Goal: Information Seeking & Learning: Learn about a topic

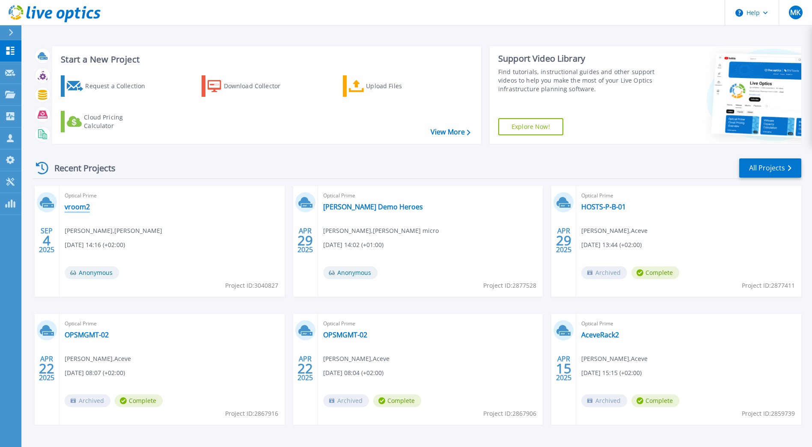
click at [80, 207] on link "vroom2" at bounding box center [77, 207] width 25 height 9
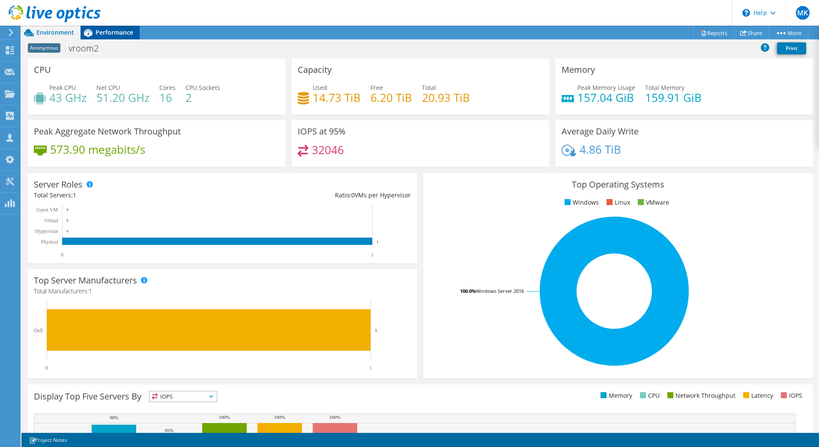
click at [114, 31] on span "Performance" at bounding box center [114, 32] width 38 height 8
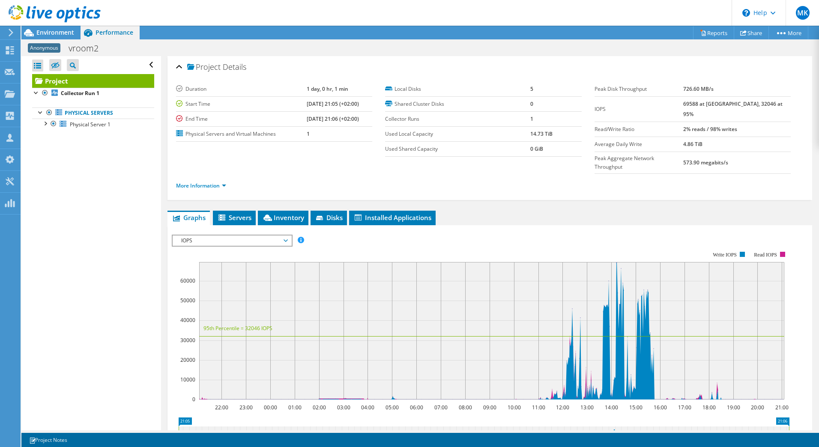
click at [266, 235] on span "IOPS" at bounding box center [232, 240] width 110 height 10
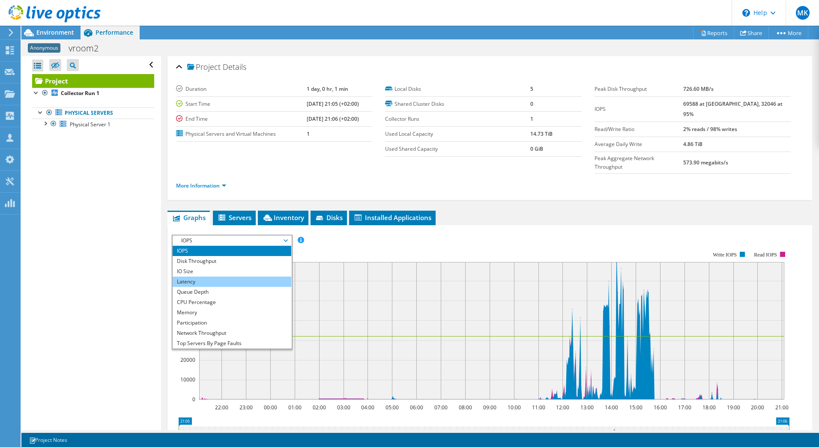
click at [224, 277] on li "Latency" at bounding box center [232, 282] width 119 height 10
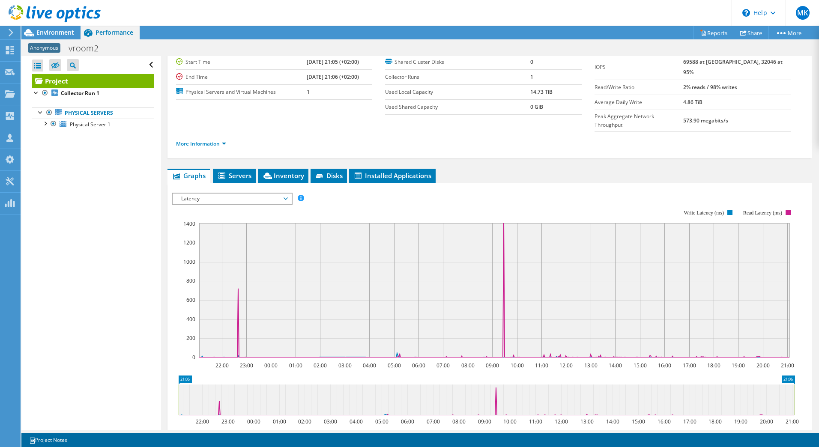
scroll to position [36, 0]
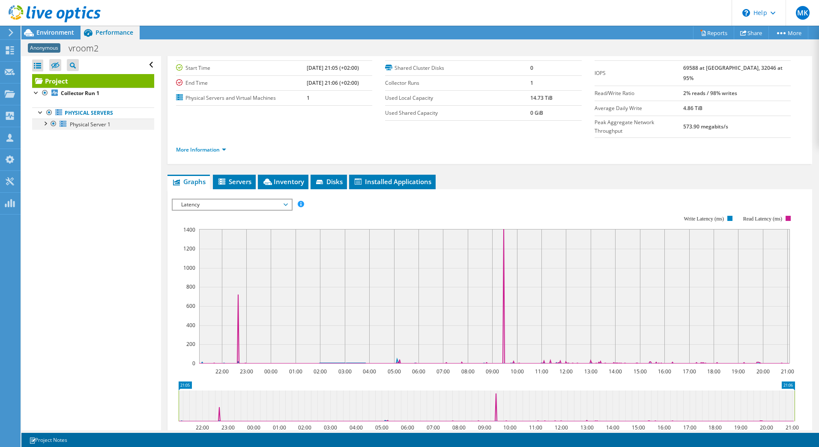
click at [45, 122] on div at bounding box center [45, 123] width 9 height 9
click at [260, 200] on span "Latency" at bounding box center [232, 205] width 110 height 10
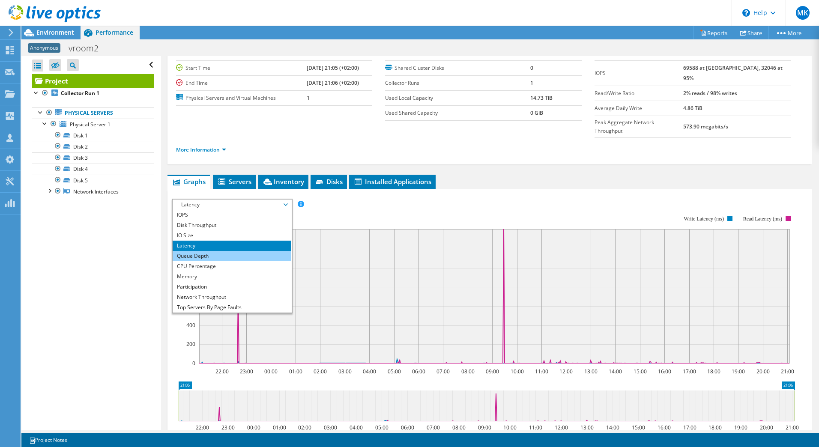
click at [250, 251] on li "Queue Depth" at bounding box center [232, 256] width 119 height 10
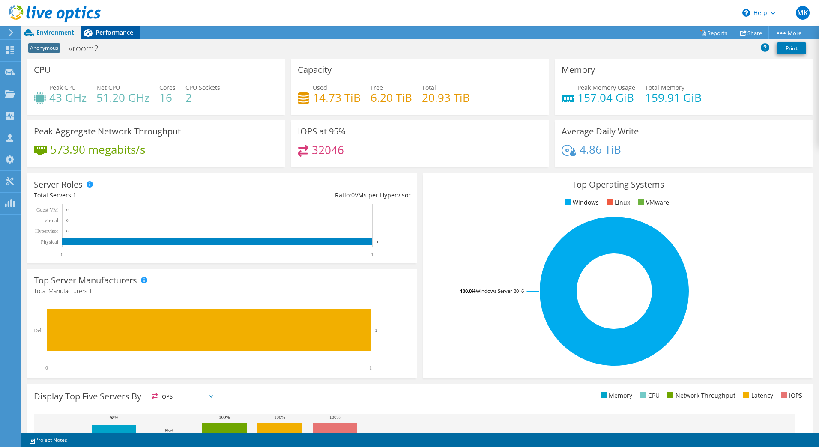
click at [122, 30] on span "Performance" at bounding box center [114, 32] width 38 height 8
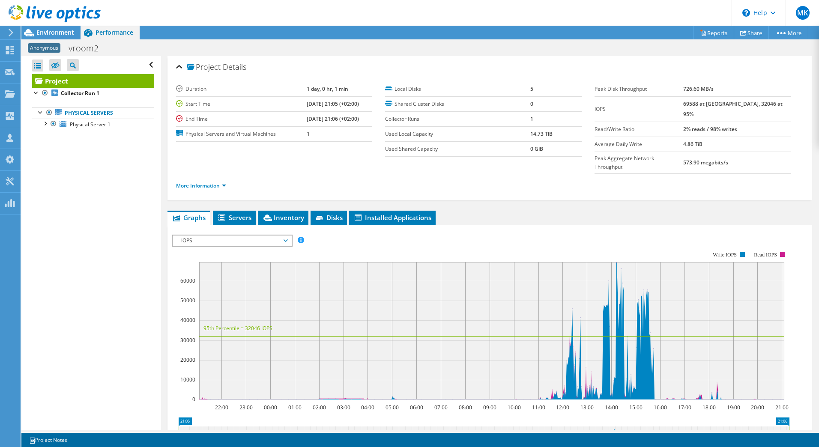
click at [276, 225] on div "IOPS Disk Throughput IO Size Latency Queue Depth CPU Percentage Memory Page Fau…" at bounding box center [490, 376] width 636 height 302
click at [268, 230] on div "IOPS Disk Throughput IO Size Latency Queue Depth CPU Percentage Memory Page Fau…" at bounding box center [490, 378] width 636 height 297
click at [246, 235] on span "IOPS" at bounding box center [232, 240] width 110 height 10
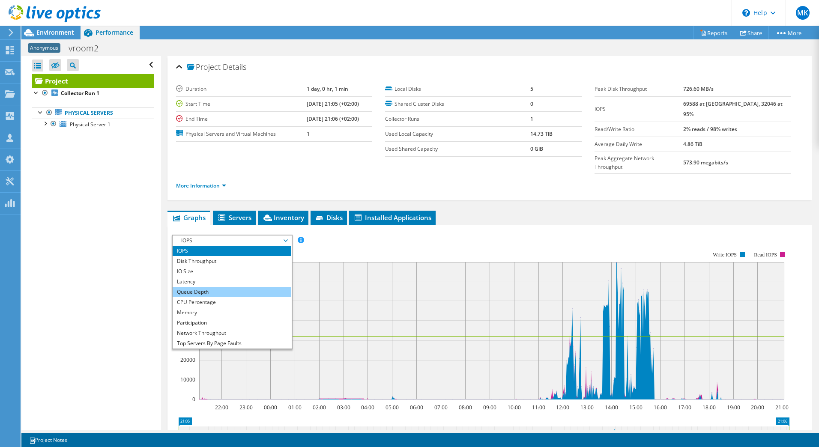
click at [219, 287] on li "Queue Depth" at bounding box center [232, 292] width 119 height 10
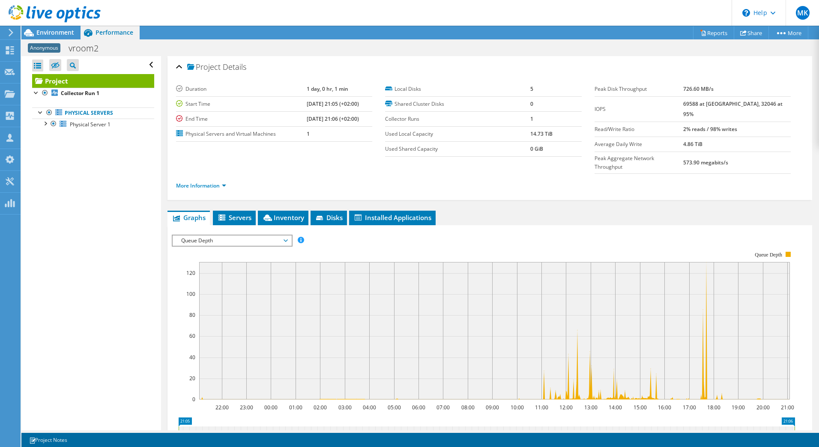
click at [253, 235] on span "Queue Depth" at bounding box center [232, 240] width 110 height 10
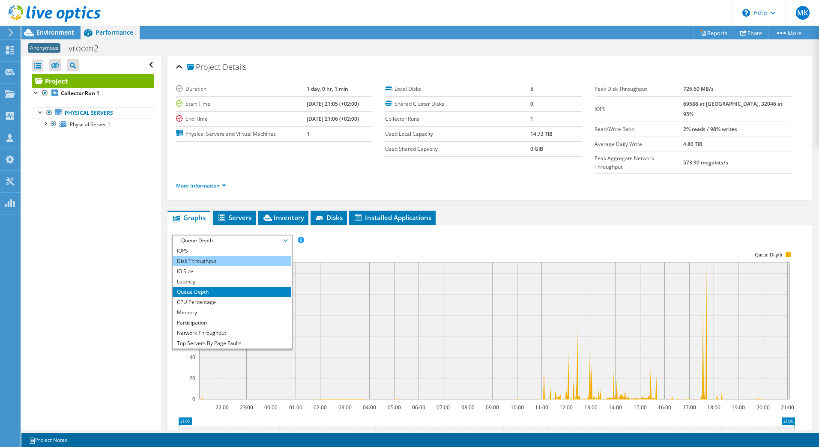
click at [207, 256] on li "Disk Throughput" at bounding box center [232, 261] width 119 height 10
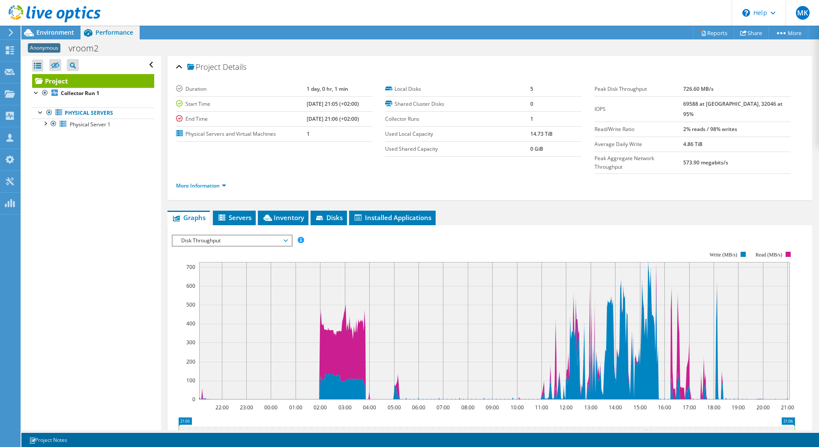
click at [271, 235] on span "Disk Throughput" at bounding box center [232, 240] width 110 height 10
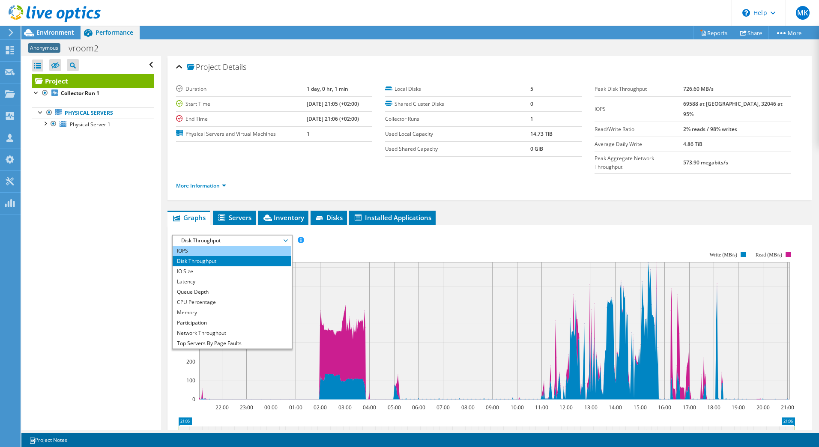
click at [226, 246] on li "IOPS" at bounding box center [232, 251] width 119 height 10
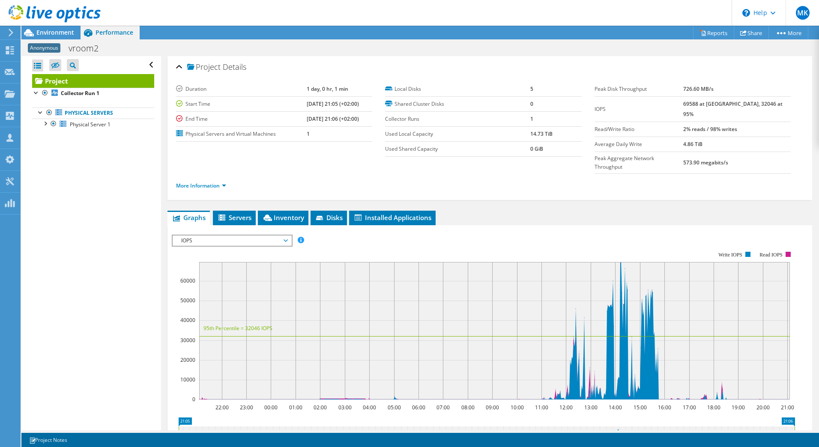
drag, startPoint x: 699, startPoint y: 105, endPoint x: 723, endPoint y: 102, distance: 23.7
click at [723, 102] on tr "IOPS 69588 at [GEOGRAPHIC_DATA], 32046 at 95%" at bounding box center [692, 108] width 196 height 25
drag, startPoint x: 723, startPoint y: 102, endPoint x: 742, endPoint y: 107, distance: 19.9
click at [742, 107] on b "69588 at [GEOGRAPHIC_DATA], 32046 at 95%" at bounding box center [732, 109] width 99 height 18
click at [742, 104] on b "69588 at [GEOGRAPHIC_DATA], 32046 at 95%" at bounding box center [732, 109] width 99 height 18
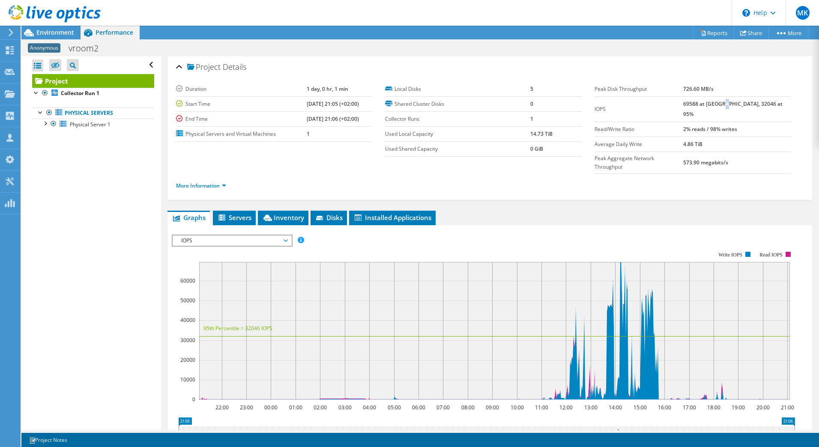
drag, startPoint x: 699, startPoint y: 103, endPoint x: 772, endPoint y: 104, distance: 73.2
click at [772, 104] on tr "IOPS 69588 at [GEOGRAPHIC_DATA], 32046 at 95%" at bounding box center [692, 108] width 196 height 25
drag, startPoint x: 295, startPoint y: 90, endPoint x: 347, endPoint y: 90, distance: 52.2
click at [347, 90] on tr "Duration 1 day, 0 hr, 1 min" at bounding box center [274, 89] width 196 height 15
click at [244, 240] on rect at bounding box center [483, 325] width 623 height 171
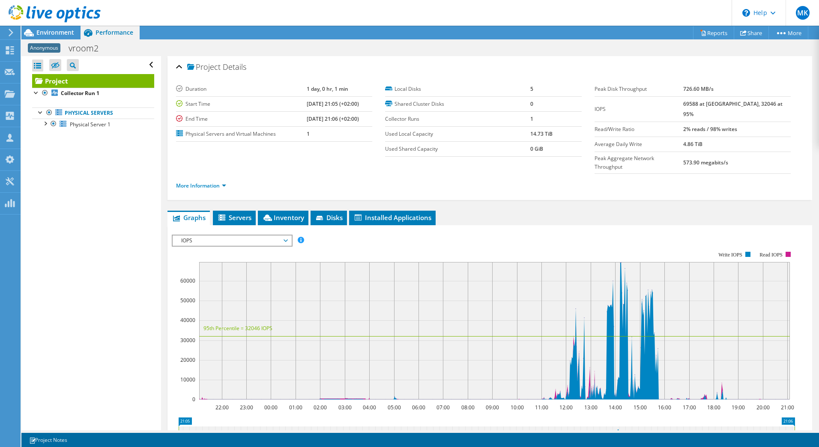
click at [273, 235] on span "IOPS" at bounding box center [232, 240] width 110 height 10
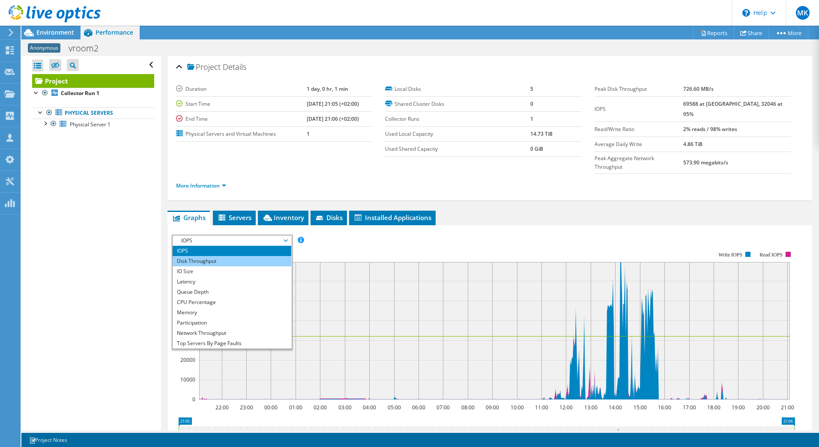
click at [218, 256] on li "Disk Throughput" at bounding box center [232, 261] width 119 height 10
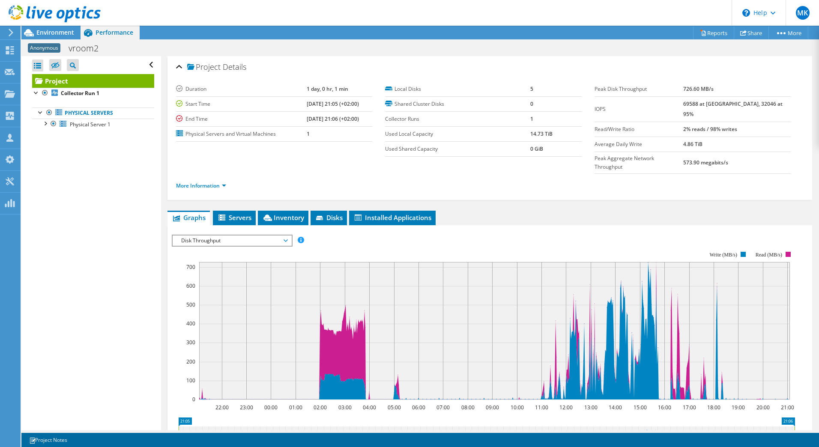
drag, startPoint x: 756, startPoint y: 116, endPoint x: 697, endPoint y: 113, distance: 58.7
click at [697, 122] on tr "Read/Write Ratio 2% reads / 98% writes" at bounding box center [692, 129] width 196 height 15
drag, startPoint x: 529, startPoint y: 343, endPoint x: 551, endPoint y: 365, distance: 30.9
click at [551, 365] on icon at bounding box center [494, 330] width 590 height 137
drag, startPoint x: 745, startPoint y: 168, endPoint x: 624, endPoint y: 171, distance: 120.4
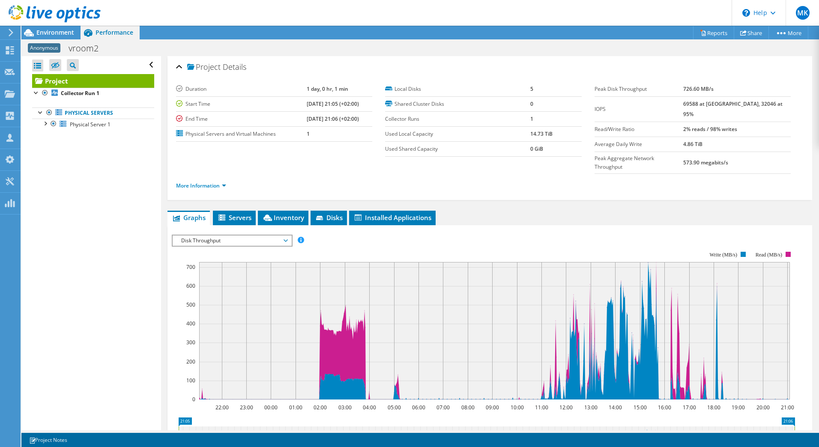
click at [624, 179] on ul "More Information" at bounding box center [489, 185] width 627 height 12
click at [44, 122] on div at bounding box center [45, 123] width 9 height 9
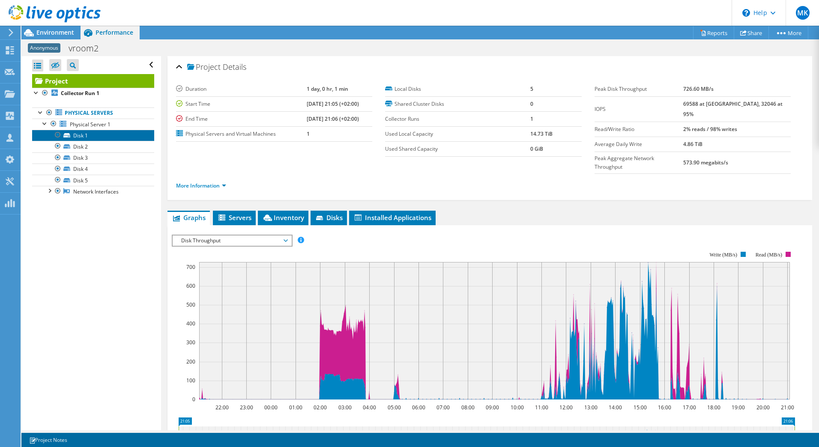
click at [86, 134] on link "Disk 1" at bounding box center [93, 135] width 122 height 11
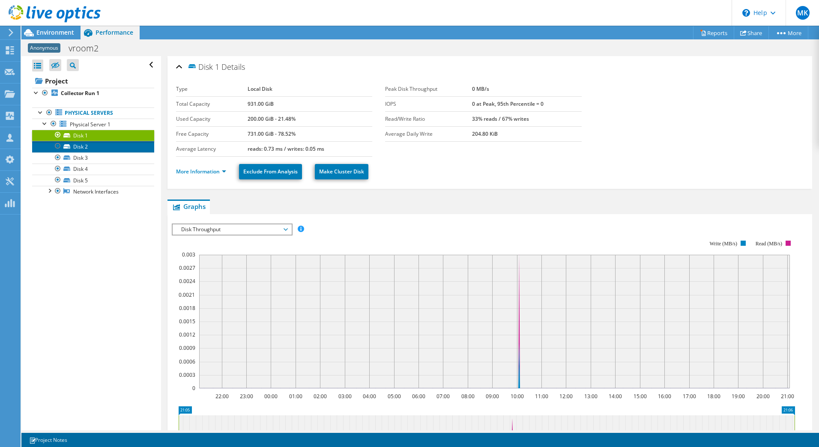
click at [85, 145] on link "Disk 2" at bounding box center [93, 146] width 122 height 11
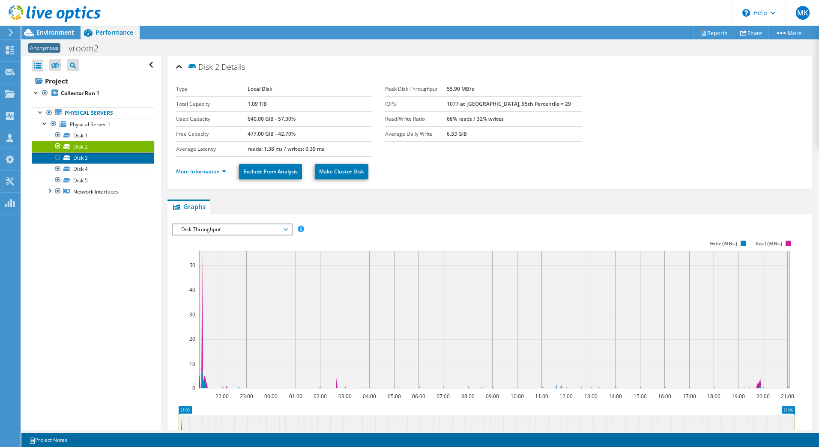
click at [82, 156] on link "Disk 3" at bounding box center [93, 157] width 122 height 11
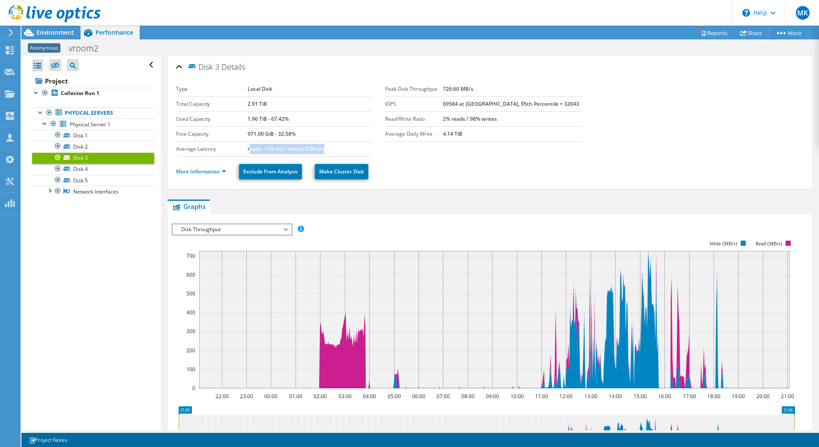
drag, startPoint x: 247, startPoint y: 152, endPoint x: 337, endPoint y: 150, distance: 89.9
click at [337, 150] on td "reads: 1.56 ms / writes: 0.09 ms" at bounding box center [309, 148] width 125 height 15
drag, startPoint x: 337, startPoint y: 150, endPoint x: 372, endPoint y: 155, distance: 34.9
click at [372, 155] on div "Type Local Disk Total Capacity 2.91 TiB Used Capacity 1.96 TiB - 67.42% Free Ca…" at bounding box center [280, 119] width 209 height 75
drag, startPoint x: 281, startPoint y: 151, endPoint x: 266, endPoint y: 149, distance: 15.1
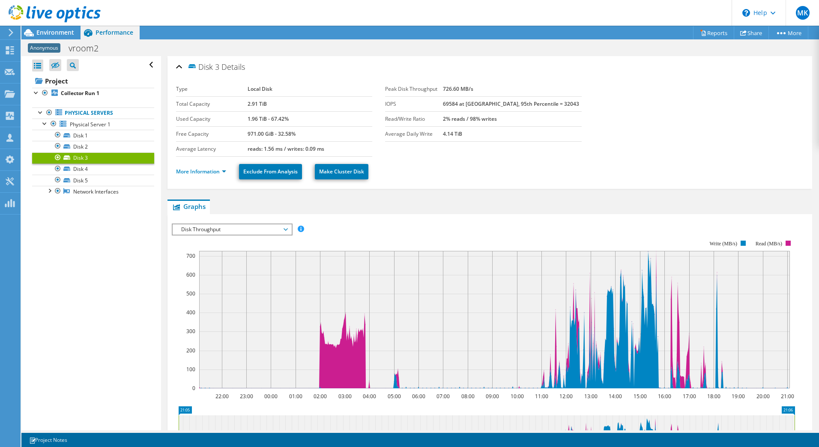
drag, startPoint x: 266, startPoint y: 149, endPoint x: 346, endPoint y: 140, distance: 79.7
click at [346, 140] on td "971.00 GiB - 32.58%" at bounding box center [309, 133] width 125 height 15
drag, startPoint x: 239, startPoint y: 148, endPoint x: 280, endPoint y: 147, distance: 41.5
click at [280, 147] on tr "Average Latency reads: 1.56 ms / writes: 0.09 ms" at bounding box center [274, 148] width 196 height 15
click at [280, 147] on b "reads: 1.56 ms / writes: 0.09 ms" at bounding box center [285, 148] width 77 height 7
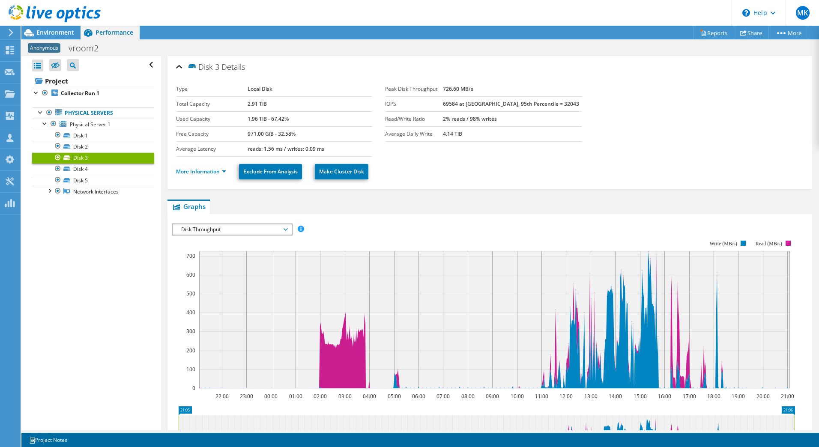
drag, startPoint x: 280, startPoint y: 147, endPoint x: 238, endPoint y: 149, distance: 42.0
click at [238, 149] on tr "Average Latency reads: 1.56 ms / writes: 0.09 ms" at bounding box center [274, 148] width 196 height 15
drag, startPoint x: 238, startPoint y: 149, endPoint x: 288, endPoint y: 147, distance: 49.7
click at [288, 147] on b "reads: 1.56 ms / writes: 0.09 ms" at bounding box center [285, 148] width 77 height 7
drag, startPoint x: 288, startPoint y: 147, endPoint x: 334, endPoint y: 148, distance: 45.8
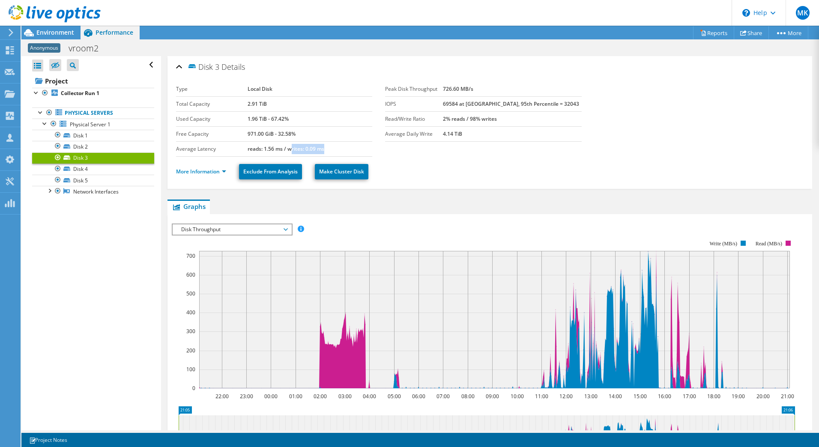
click at [334, 148] on td "reads: 1.56 ms / writes: 0.09 ms" at bounding box center [309, 148] width 125 height 15
drag, startPoint x: 334, startPoint y: 148, endPoint x: 329, endPoint y: 150, distance: 5.4
click at [329, 150] on td "reads: 1.56 ms / writes: 0.09 ms" at bounding box center [309, 148] width 125 height 15
click at [87, 97] on b "Collector Run 1" at bounding box center [80, 92] width 39 height 7
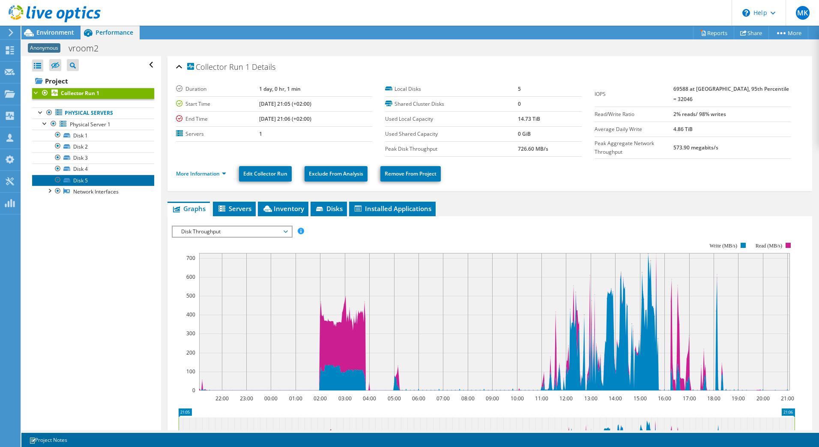
drag, startPoint x: 82, startPoint y: 180, endPoint x: 424, endPoint y: 316, distance: 368.0
click at [82, 180] on link "Disk 5" at bounding box center [93, 180] width 122 height 11
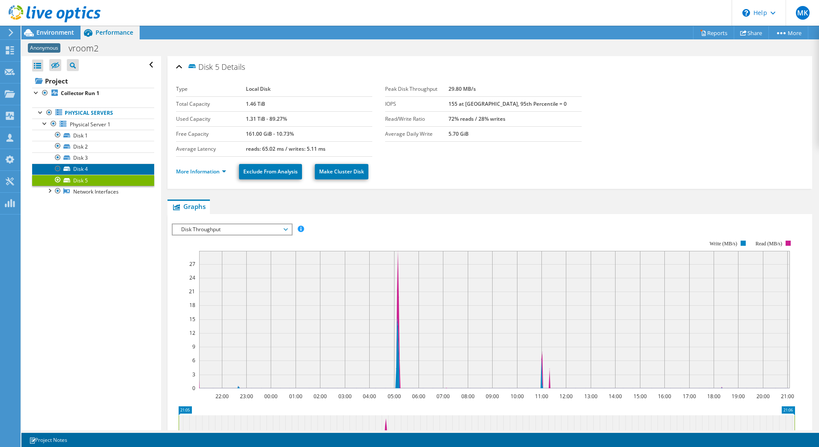
click at [85, 171] on link "Disk 4" at bounding box center [93, 169] width 122 height 11
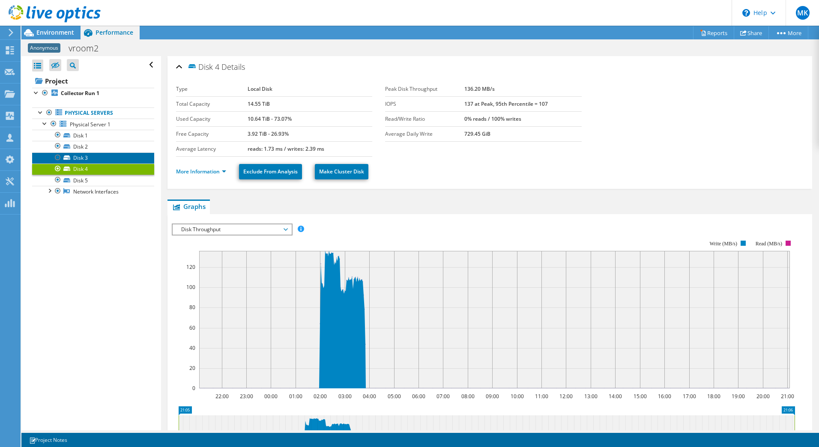
click at [86, 160] on link "Disk 3" at bounding box center [93, 157] width 122 height 11
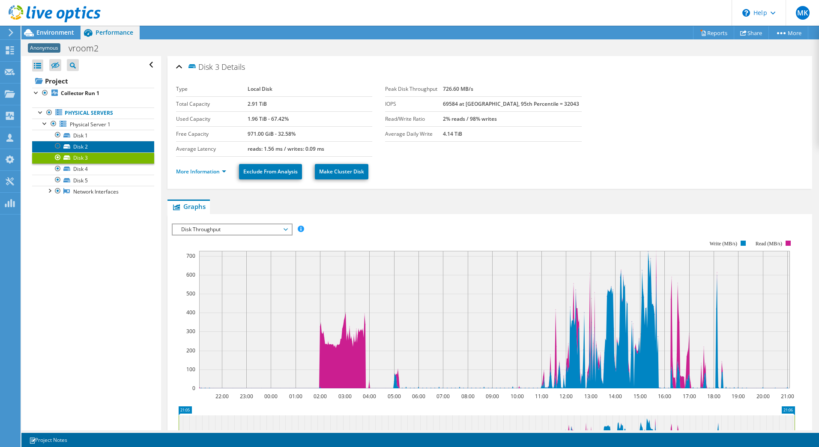
click at [87, 147] on link "Disk 2" at bounding box center [93, 146] width 122 height 11
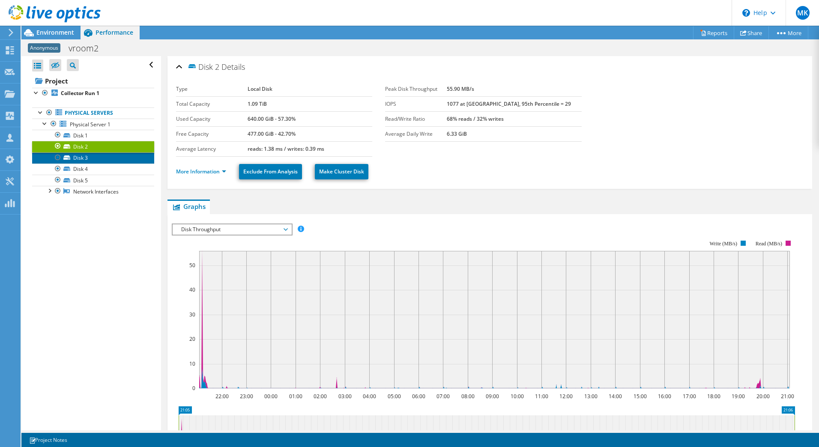
click at [86, 159] on link "Disk 3" at bounding box center [93, 157] width 122 height 11
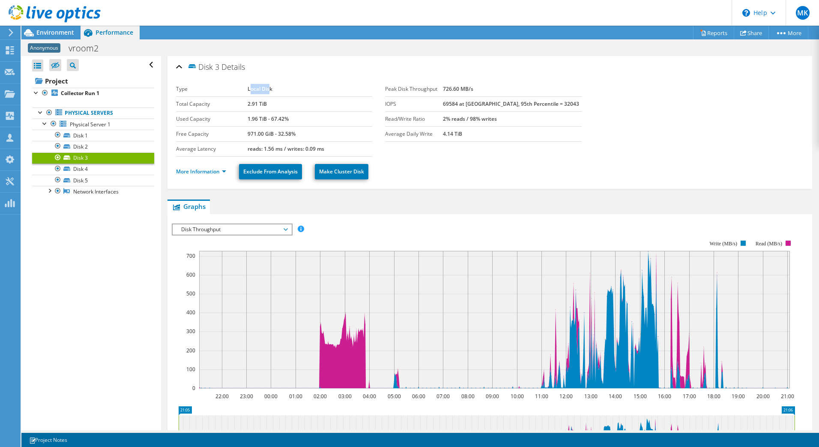
drag, startPoint x: 249, startPoint y: 90, endPoint x: 299, endPoint y: 88, distance: 49.7
click at [299, 88] on td "Local Disk" at bounding box center [309, 89] width 125 height 15
drag, startPoint x: 299, startPoint y: 88, endPoint x: 259, endPoint y: 88, distance: 40.2
click at [259, 88] on b "Local Disk" at bounding box center [259, 88] width 25 height 7
drag, startPoint x: 327, startPoint y: 149, endPoint x: 290, endPoint y: 150, distance: 36.4
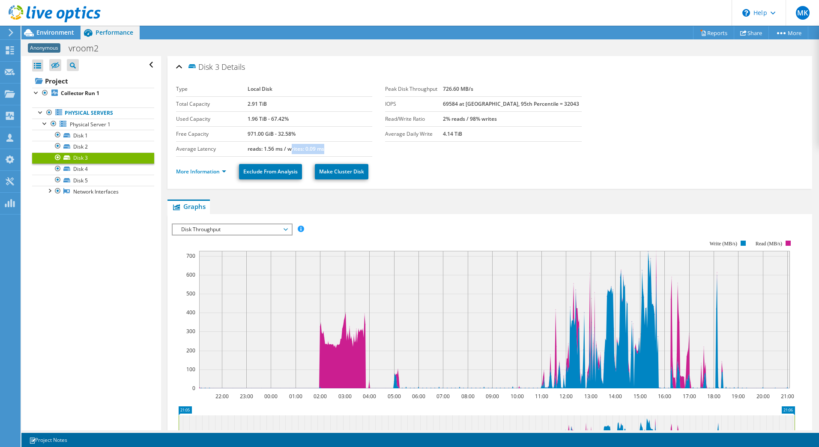
click at [290, 150] on td "reads: 1.56 ms / writes: 0.09 ms" at bounding box center [309, 148] width 125 height 15
click at [80, 148] on link "Disk 2" at bounding box center [93, 146] width 122 height 11
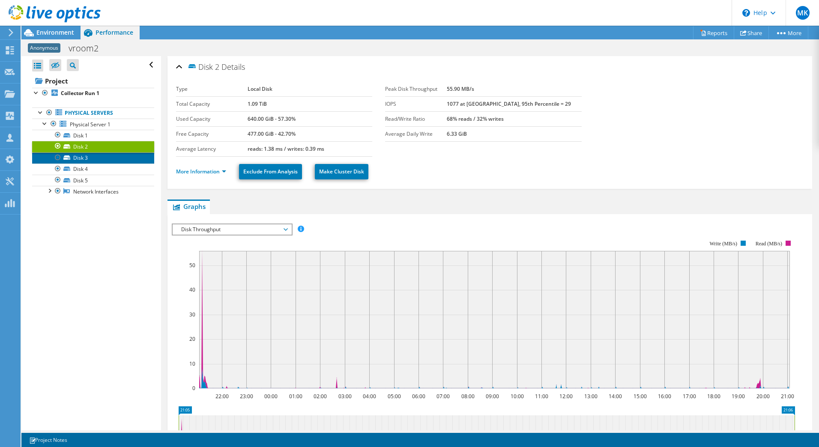
click at [79, 155] on link "Disk 3" at bounding box center [93, 157] width 122 height 11
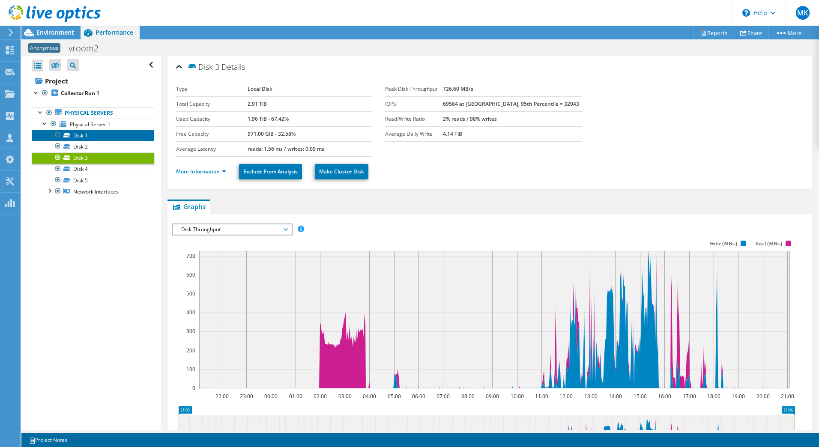
click at [76, 139] on link "Disk 1" at bounding box center [93, 135] width 122 height 11
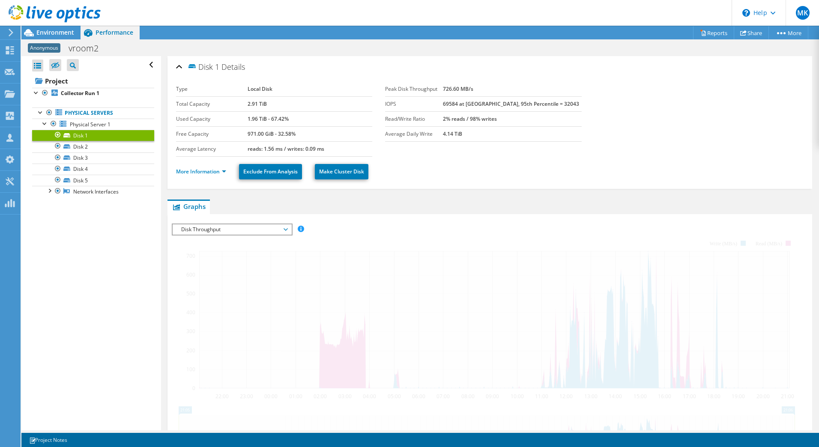
click at [76, 139] on link "Disk 1" at bounding box center [93, 135] width 122 height 11
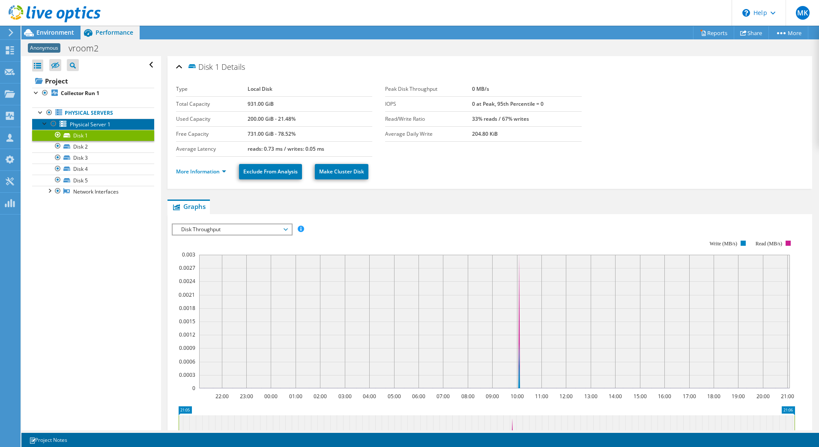
click at [89, 124] on span "Physical Server 1" at bounding box center [90, 124] width 41 height 7
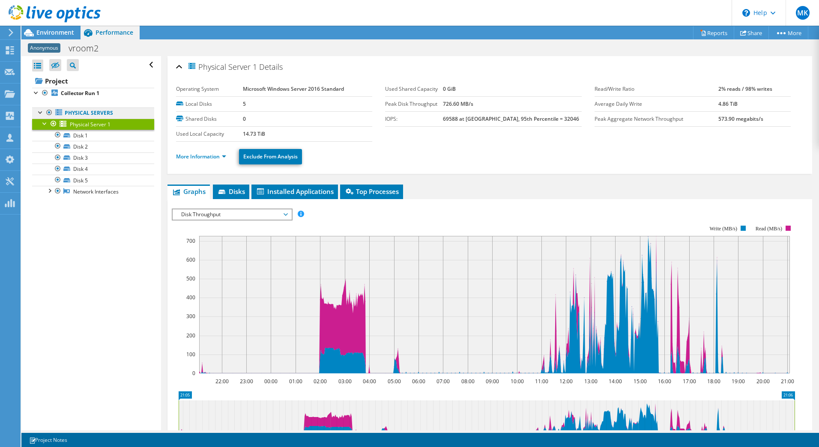
click at [99, 113] on link "Physical Servers" at bounding box center [93, 112] width 122 height 11
click at [284, 213] on span "Disk Throughput" at bounding box center [232, 214] width 110 height 10
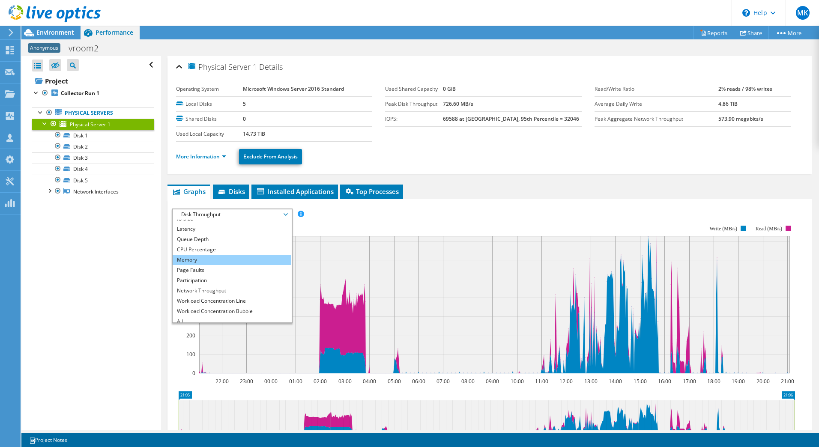
scroll to position [31, 0]
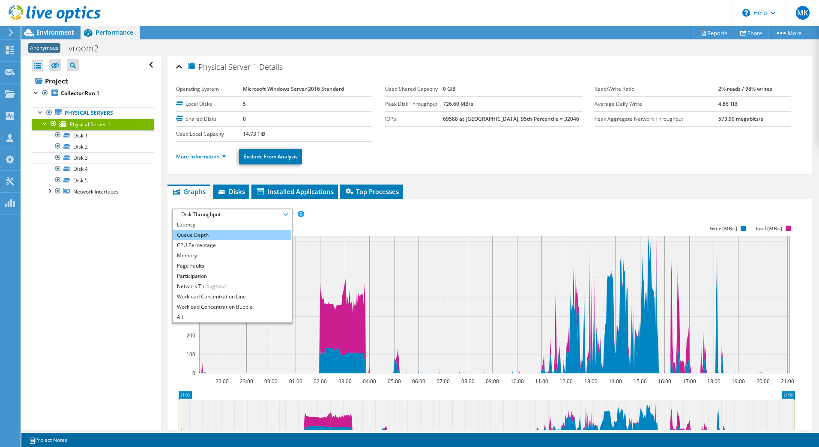
click at [235, 237] on li "Queue Depth" at bounding box center [232, 235] width 119 height 10
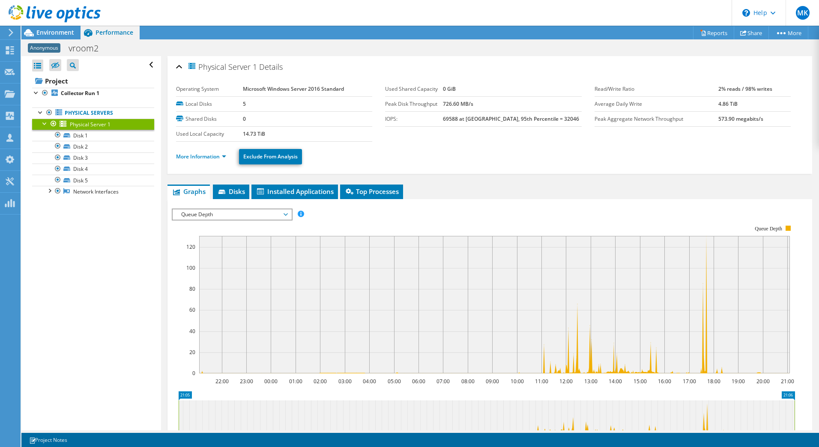
click at [247, 213] on span "Queue Depth" at bounding box center [232, 214] width 110 height 10
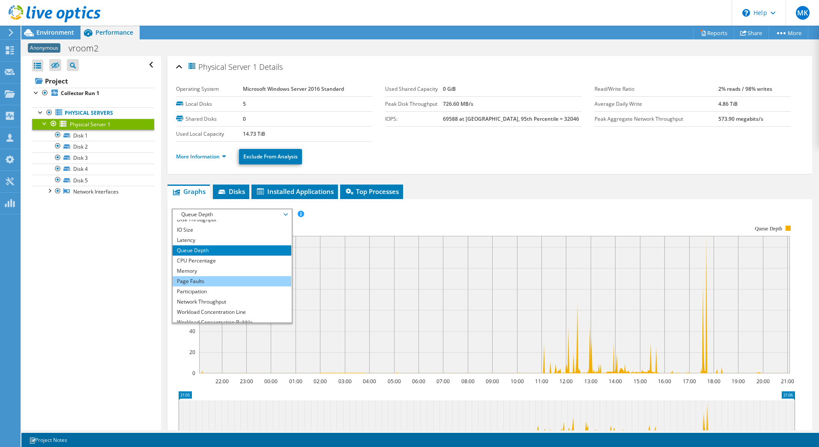
scroll to position [15, 0]
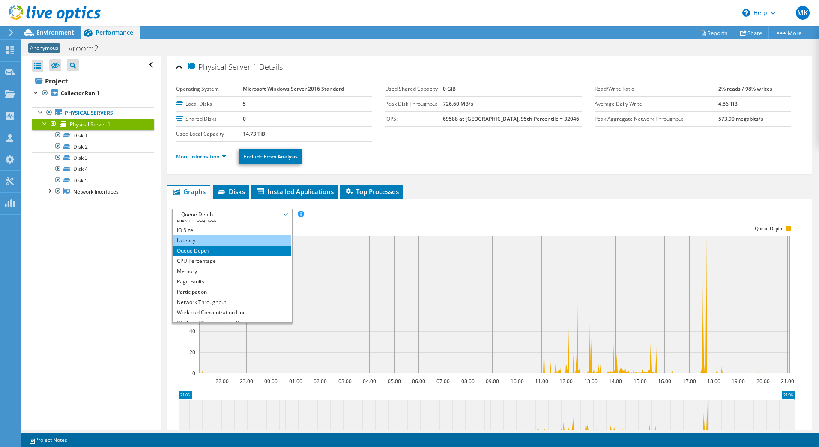
click at [201, 240] on li "Latency" at bounding box center [232, 240] width 119 height 10
